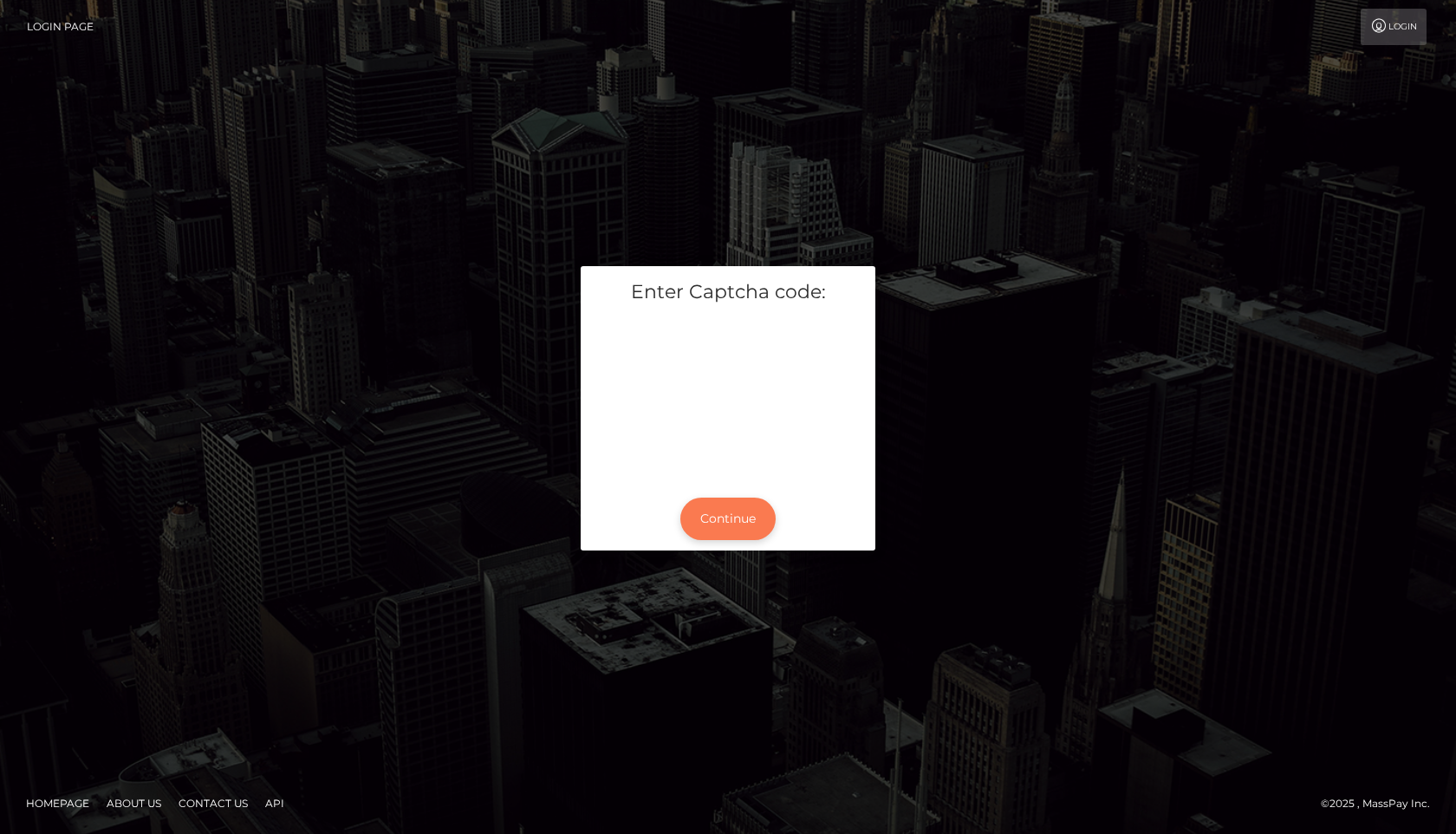
click at [695, 510] on button "Continue" at bounding box center [728, 518] width 96 height 43
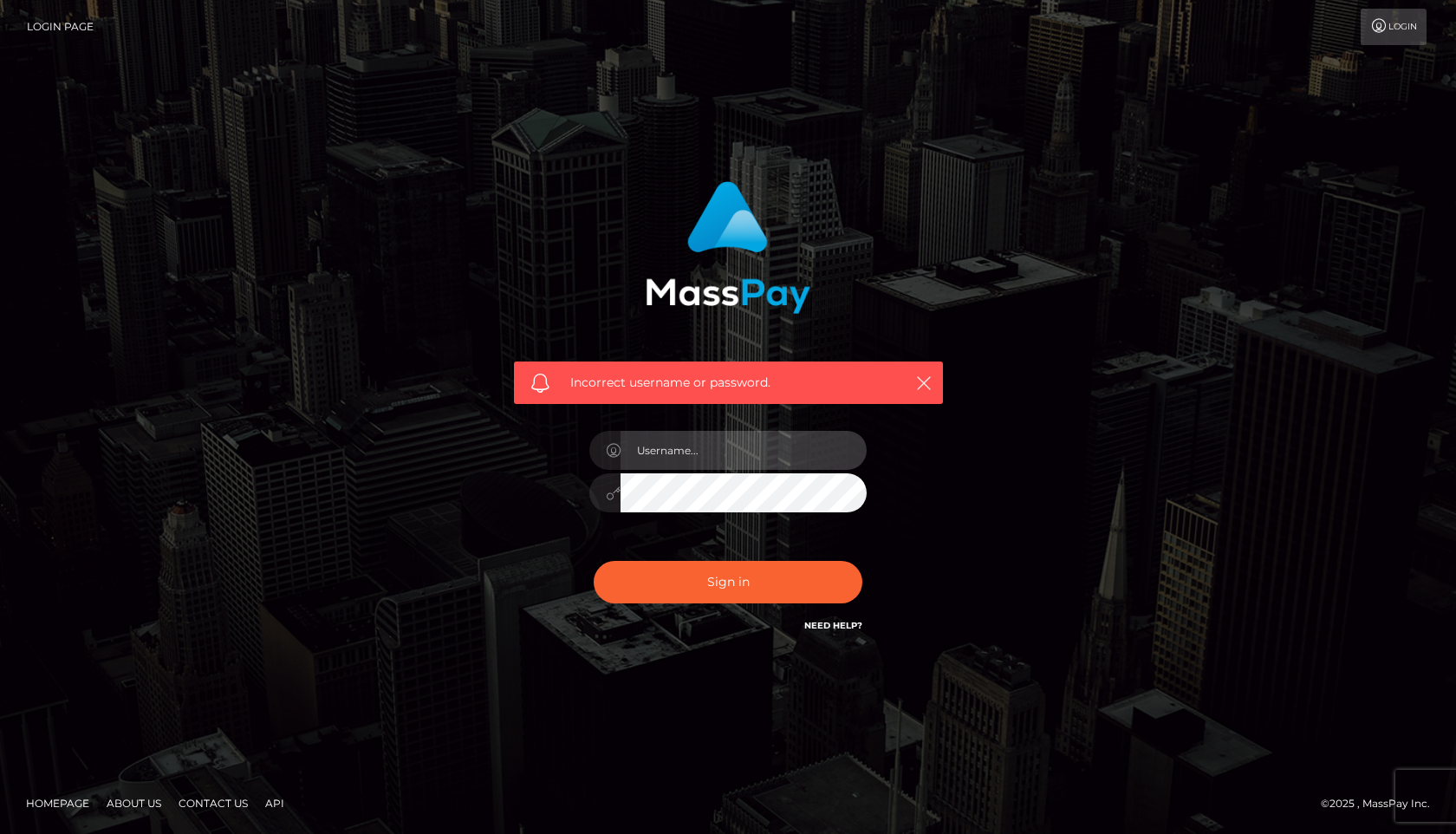
type input "[EMAIL_ADDRESS][DOMAIN_NAME]"
click at [842, 622] on link "Need Help?" at bounding box center [833, 625] width 58 height 11
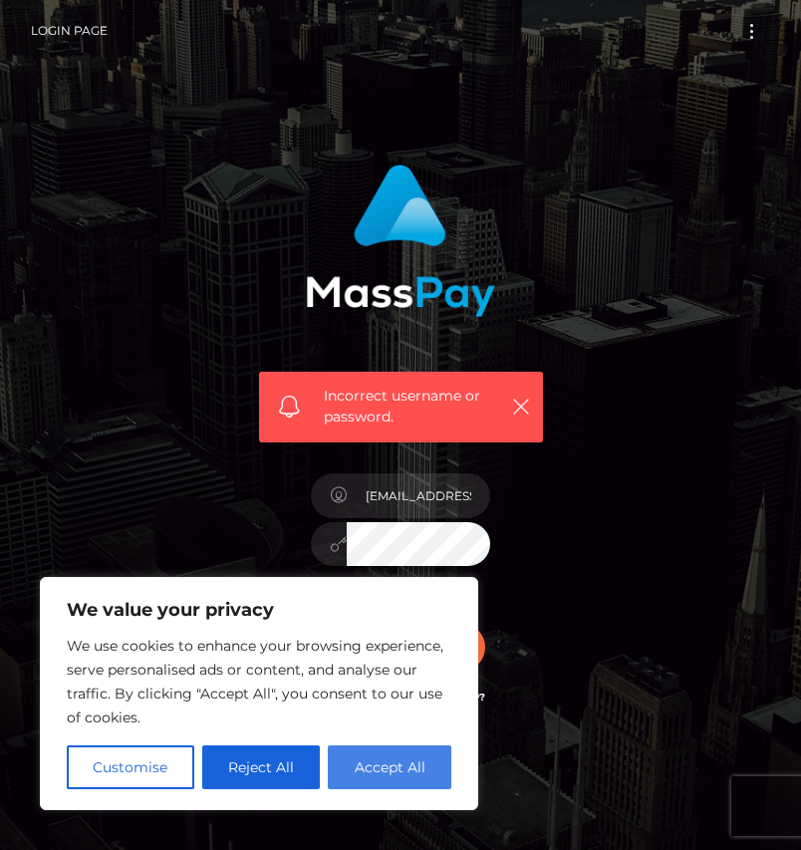
click at [372, 761] on button "Accept All" at bounding box center [390, 768] width 124 height 44
checkbox input "true"
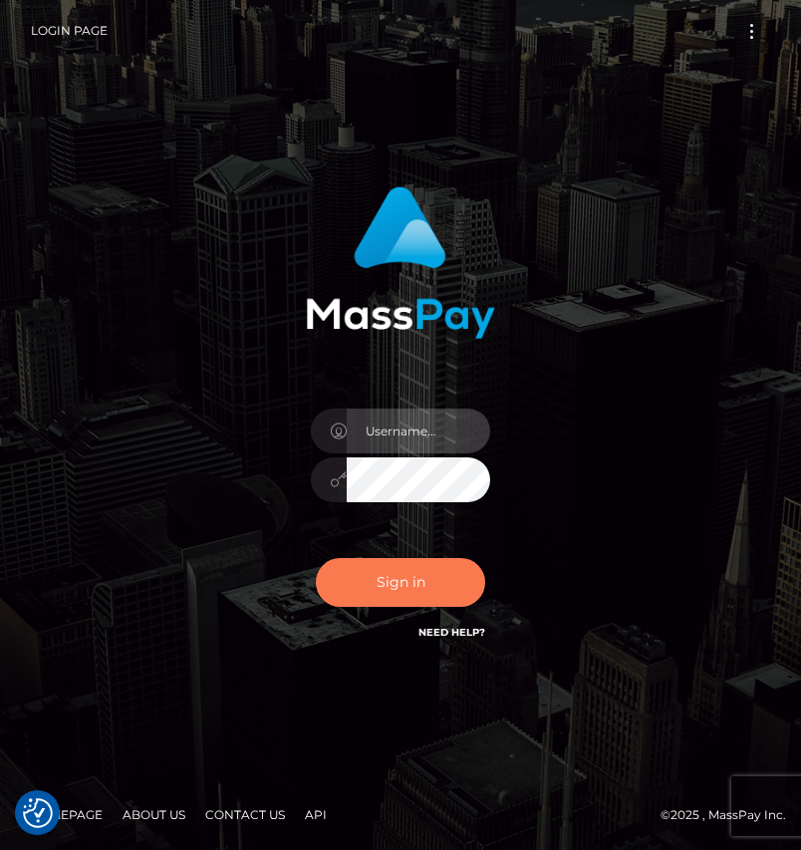
type input "yourdaddy235212@gmail.com"
click at [389, 587] on button "Sign in" at bounding box center [400, 582] width 169 height 49
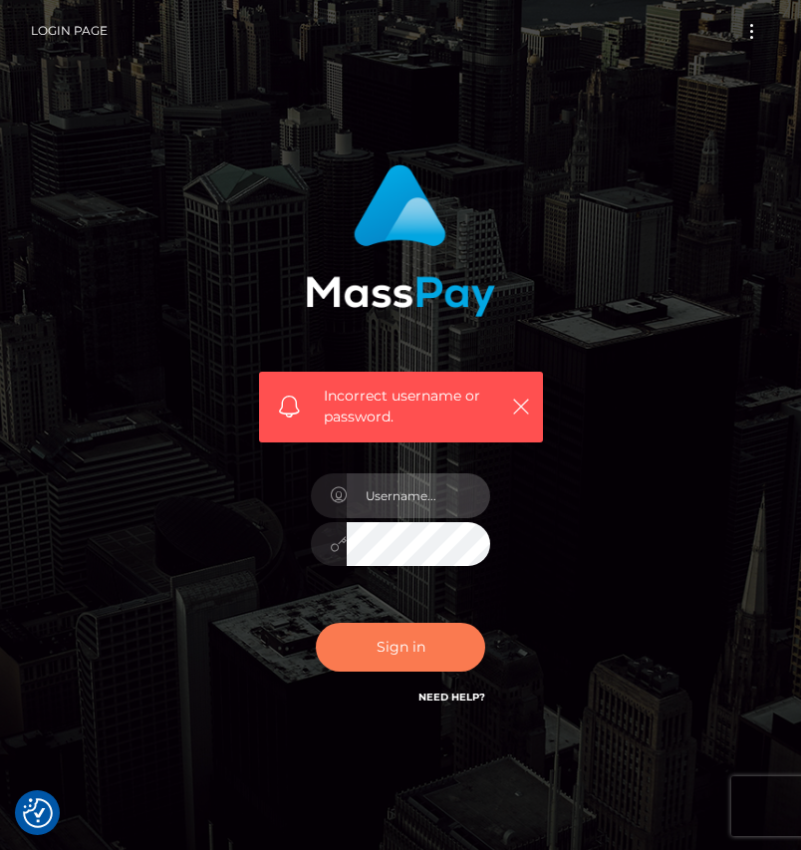
type input "[EMAIL_ADDRESS][DOMAIN_NAME]"
click at [431, 648] on button "Sign in" at bounding box center [400, 647] width 169 height 49
